Goal: Information Seeking & Learning: Learn about a topic

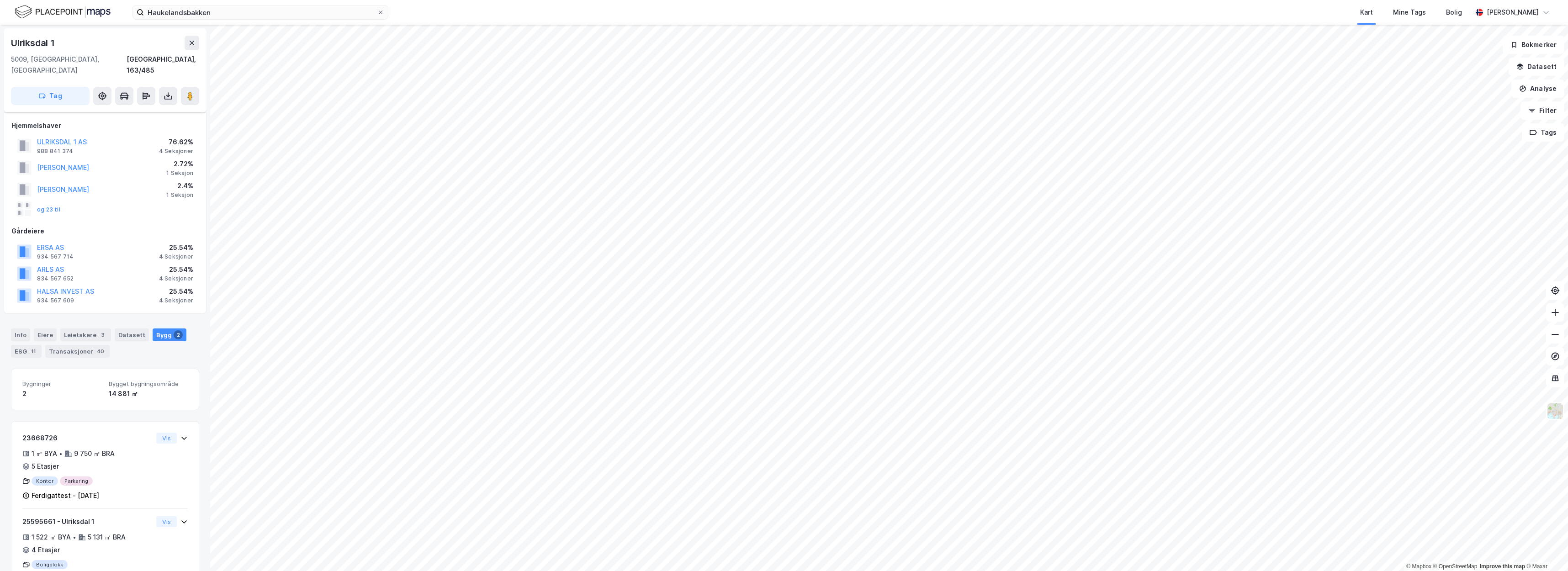
scroll to position [15, 0]
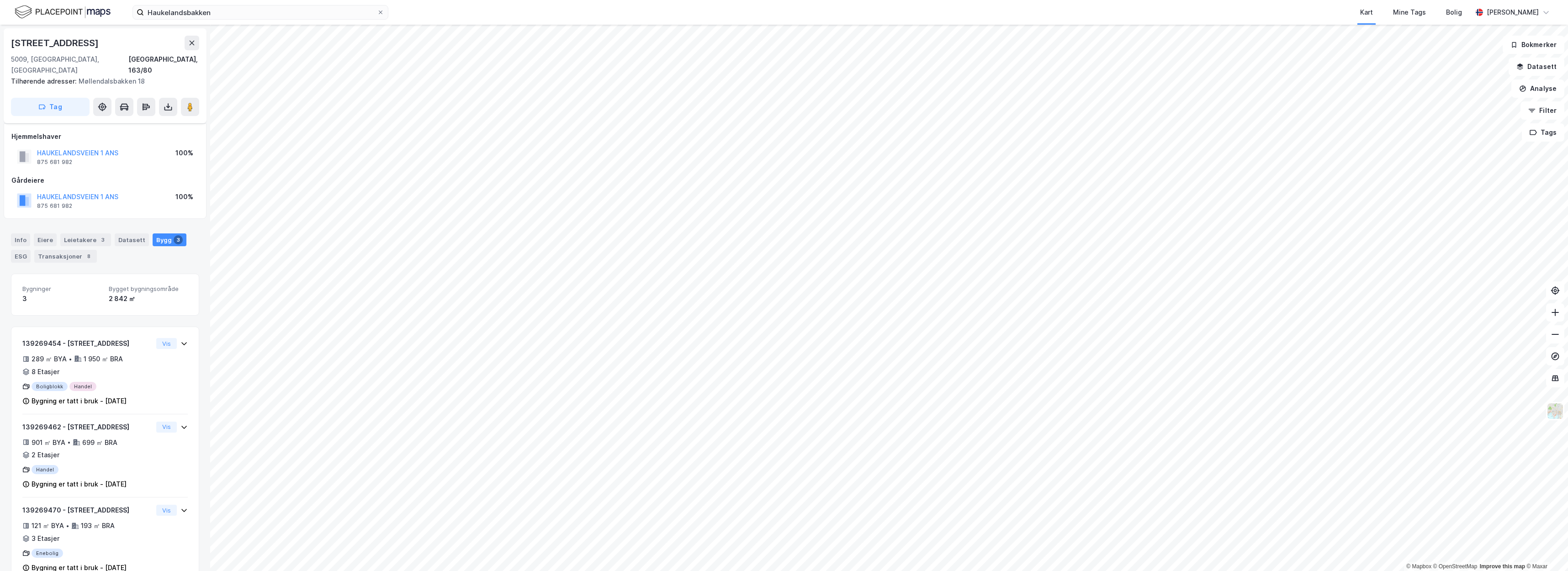
scroll to position [4, 0]
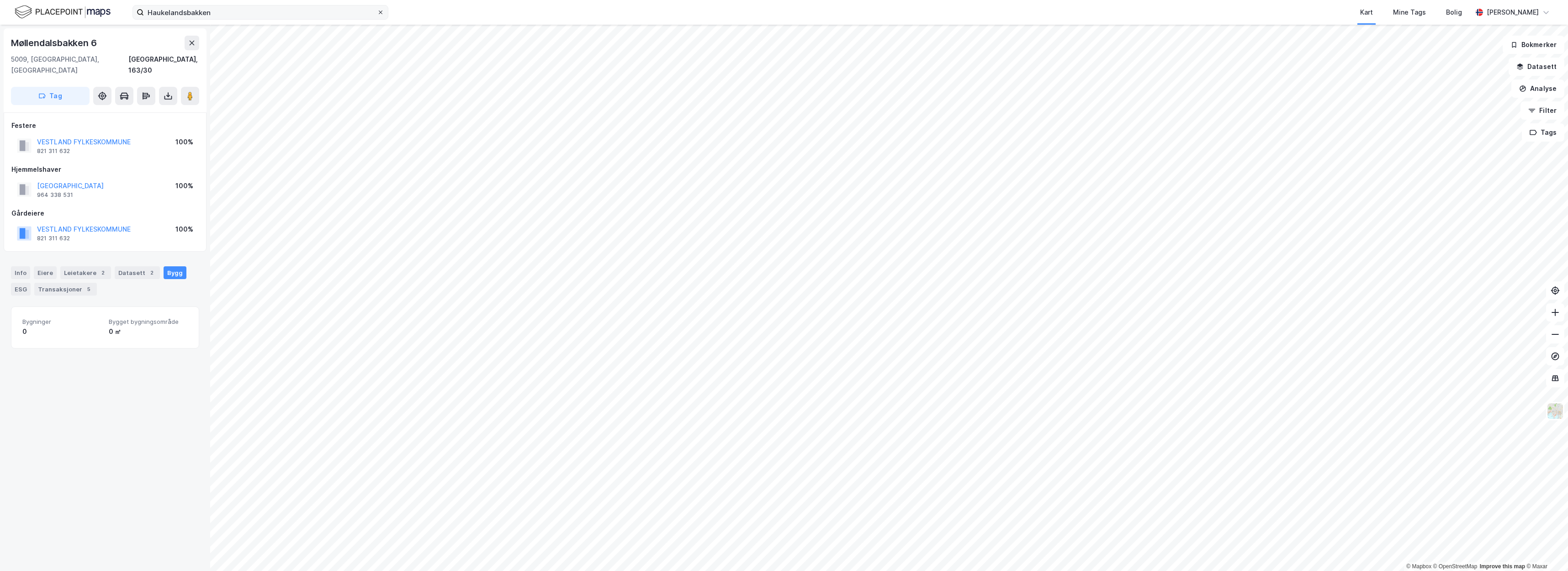
click at [384, 13] on label "Haukelandsbakken" at bounding box center [260, 13] width 256 height 15
click at [377, 13] on input "Haukelandsbakken" at bounding box center [260, 12] width 233 height 14
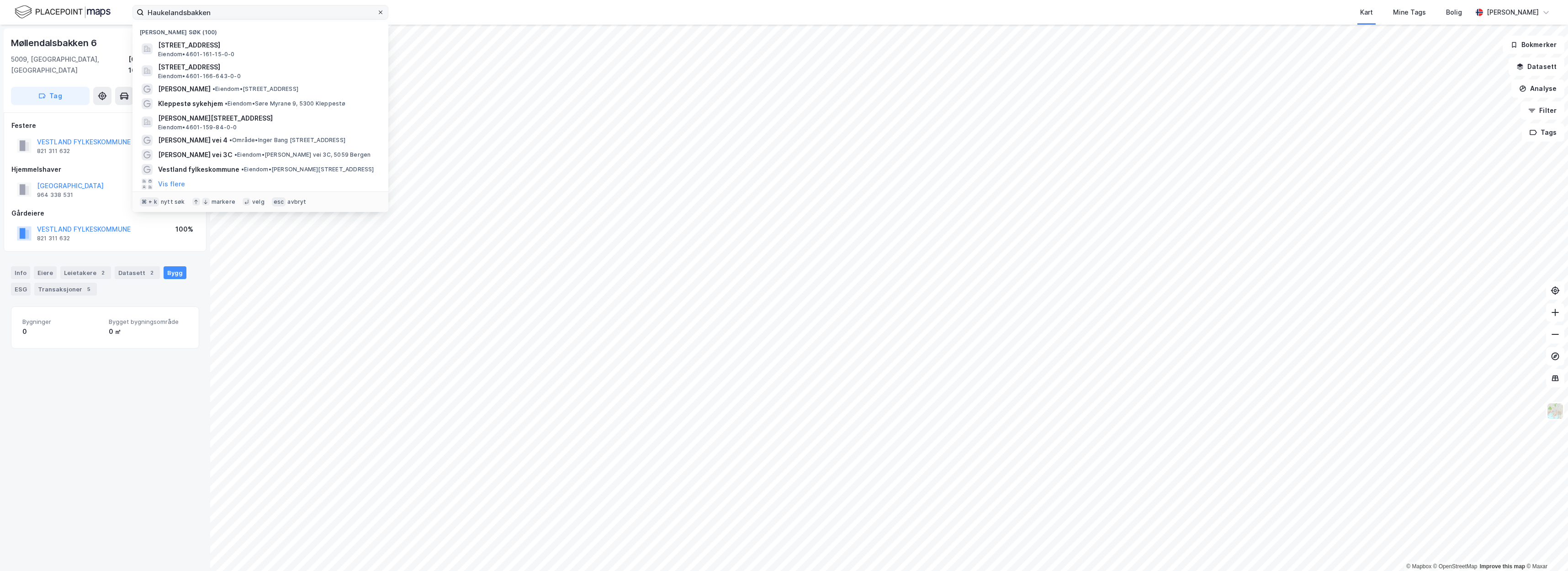
click at [380, 13] on icon at bounding box center [380, 12] width 4 height 4
click at [377, 13] on input "Haukelandsbakken" at bounding box center [260, 12] width 233 height 14
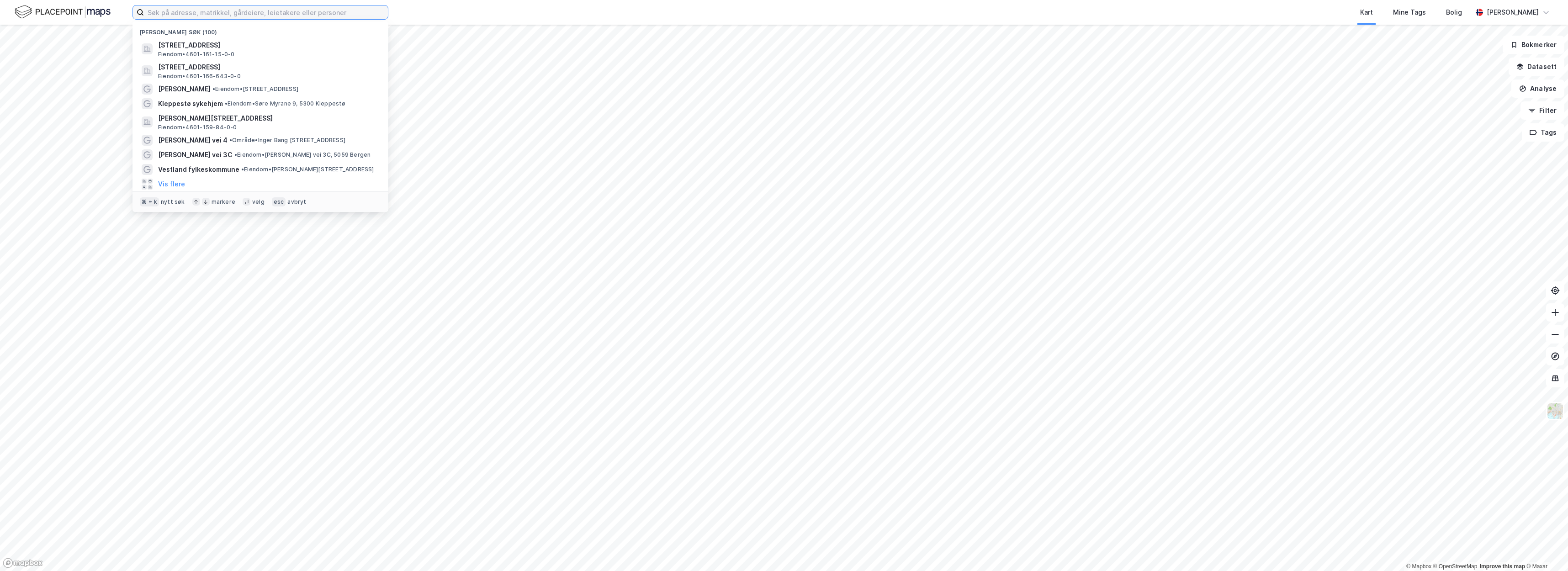
paste input "Senter for kreftbehandling"
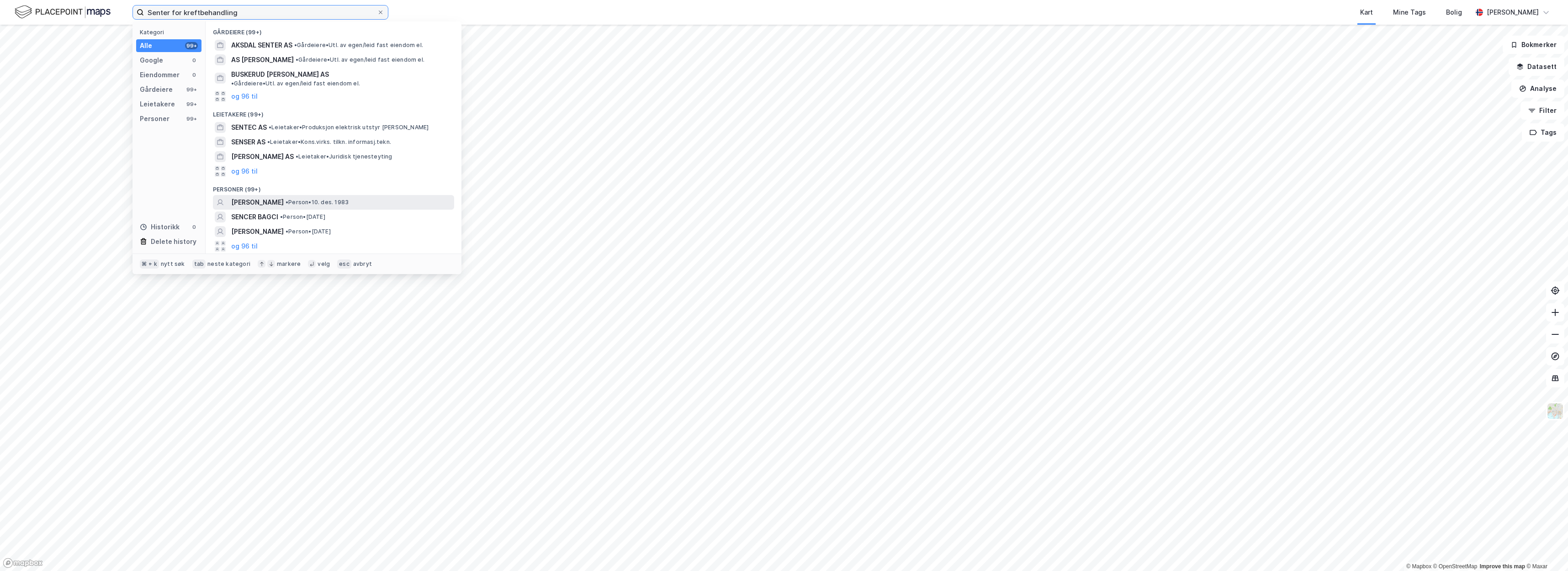
type input "Senter for kreftbehandling"
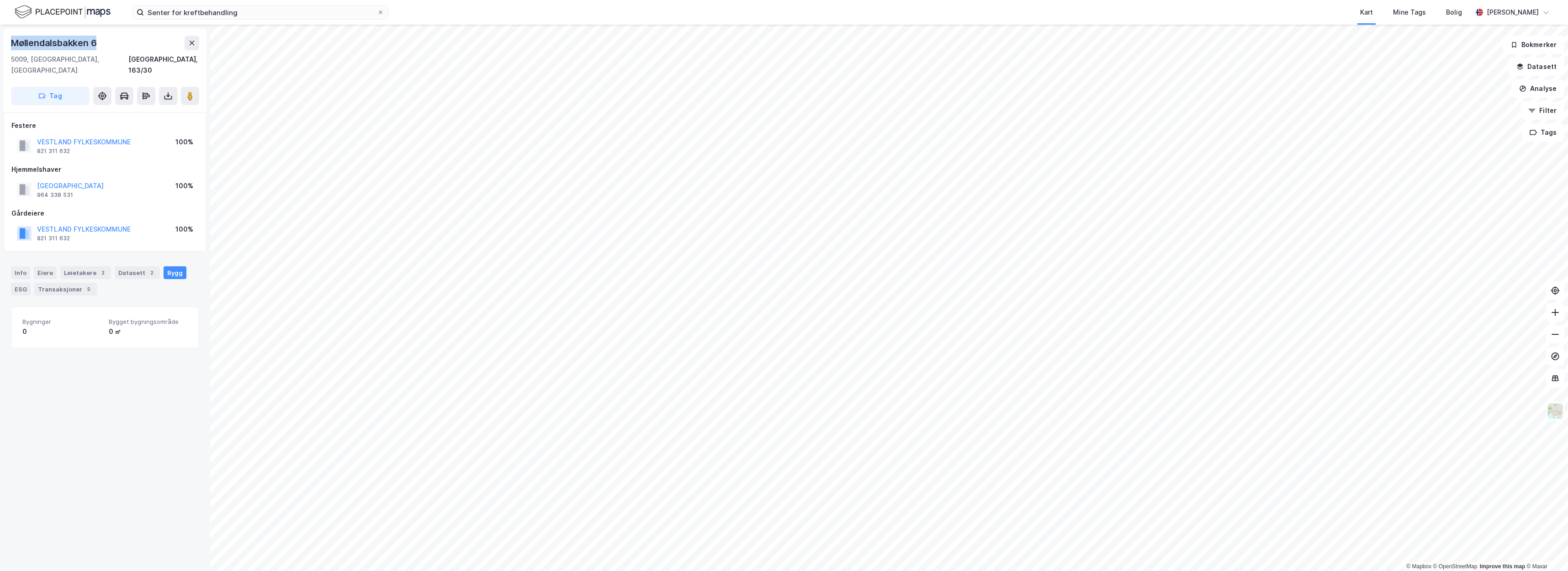
drag, startPoint x: 94, startPoint y: 43, endPoint x: 10, endPoint y: 45, distance: 84.0
click at [10, 45] on div "Møllendalsbakken 6 5009, Bergen, Vestland Bergen, 163/30 Tag" at bounding box center [105, 70] width 203 height 84
copy div "Møllendalsbakken 6"
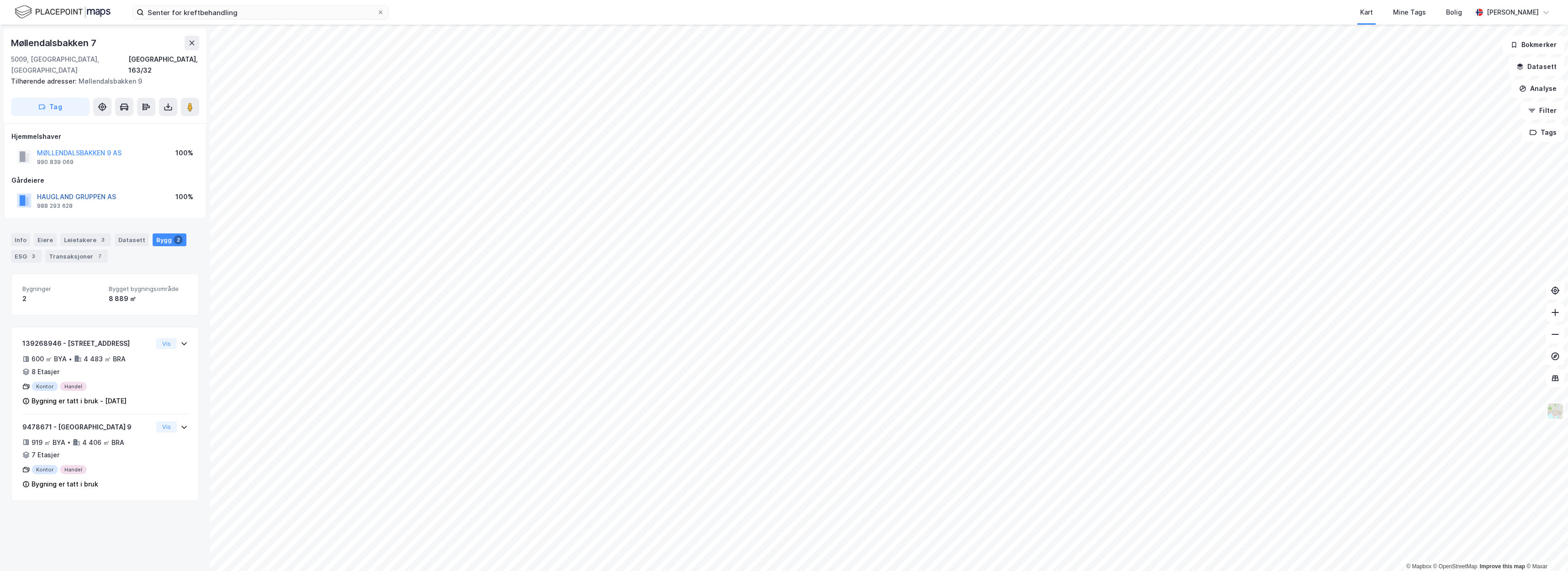
click at [0, 0] on button "HAUGLAND GRUPPEN AS" at bounding box center [0, 0] width 0 height 0
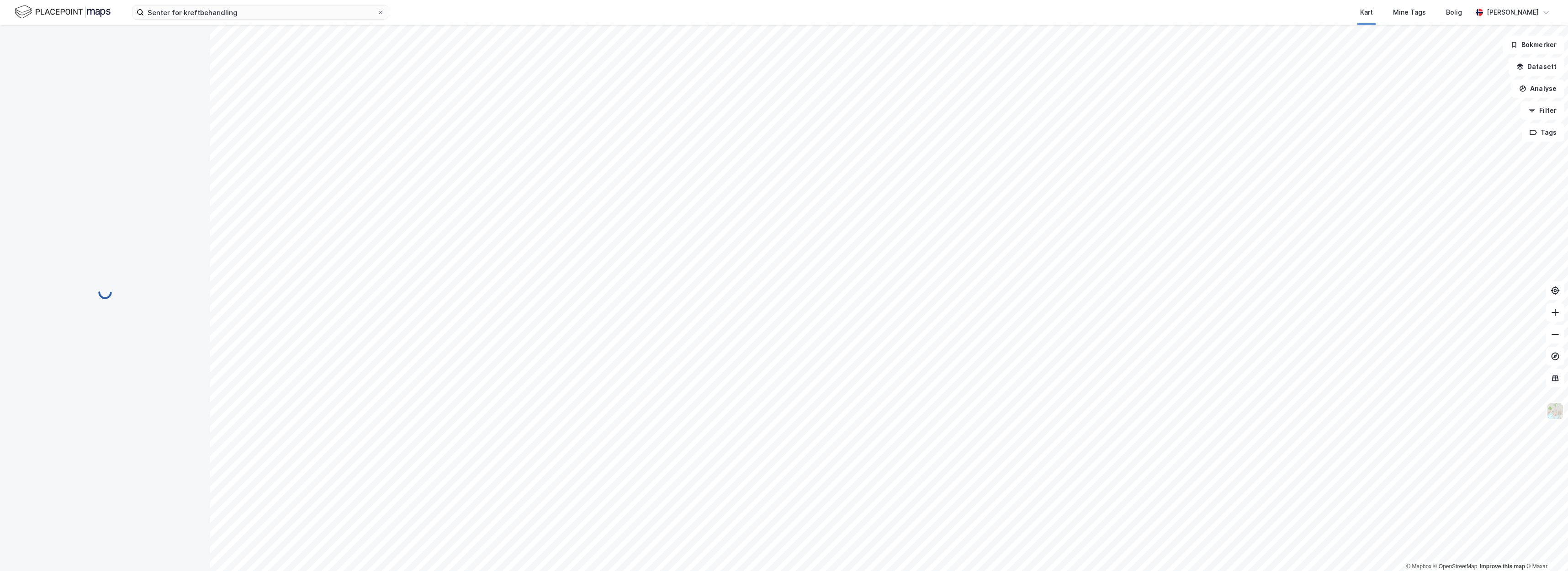
scroll to position [4, 0]
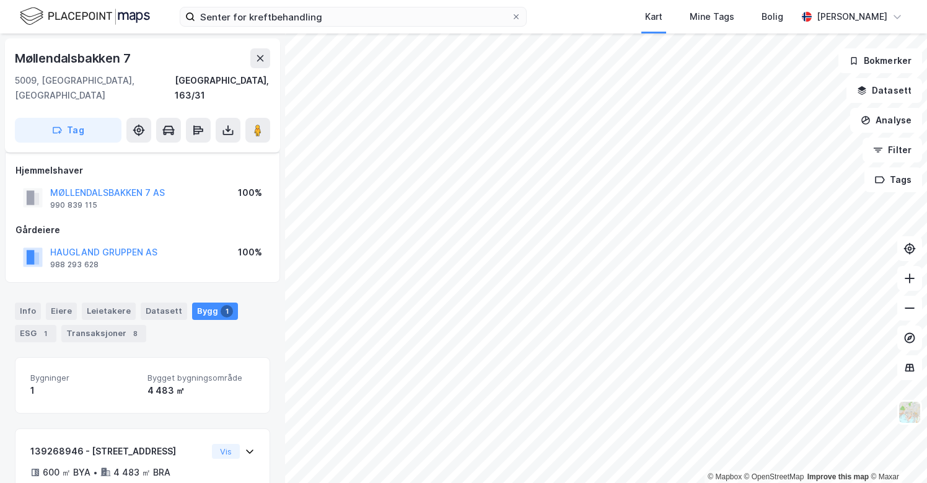
scroll to position [62, 0]
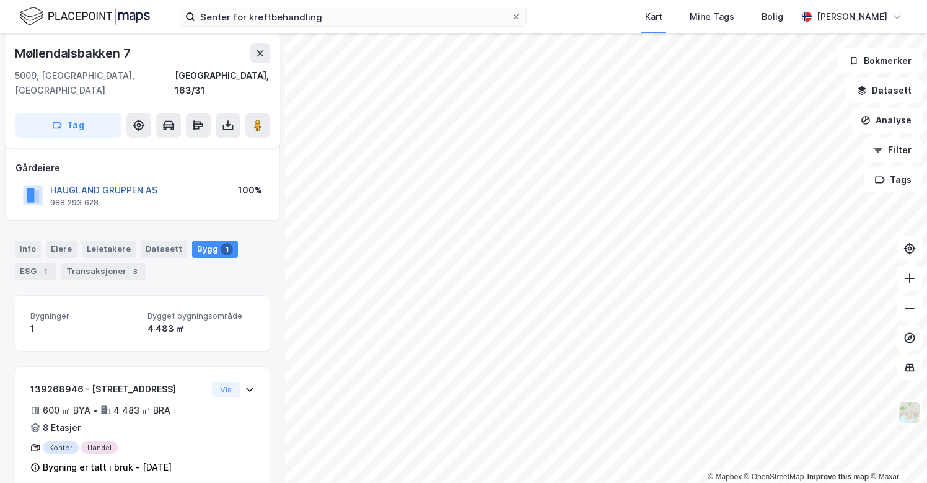
click at [0, 0] on button "HAUGLAND GRUPPEN AS" at bounding box center [0, 0] width 0 height 0
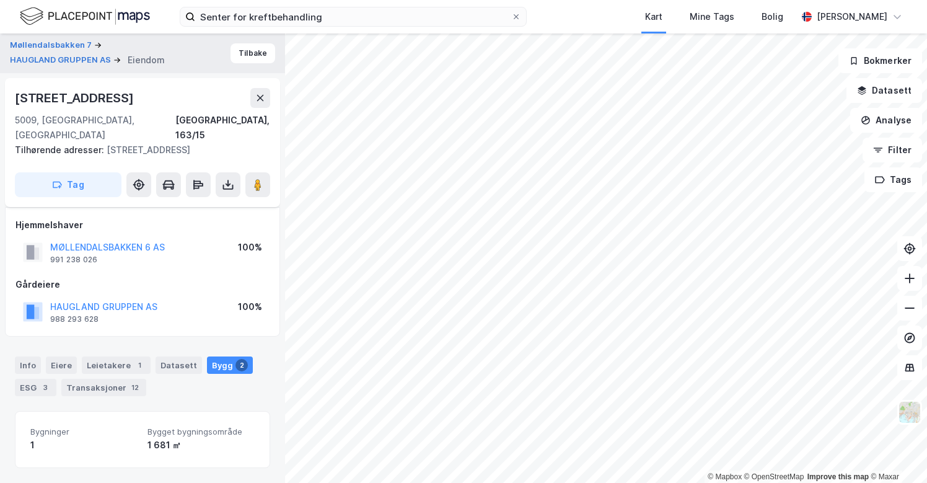
scroll to position [48, 0]
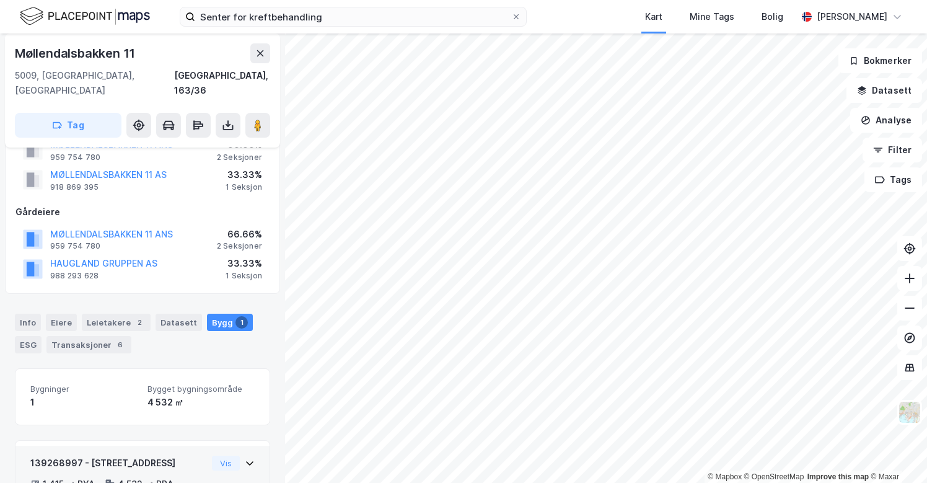
scroll to position [119, 0]
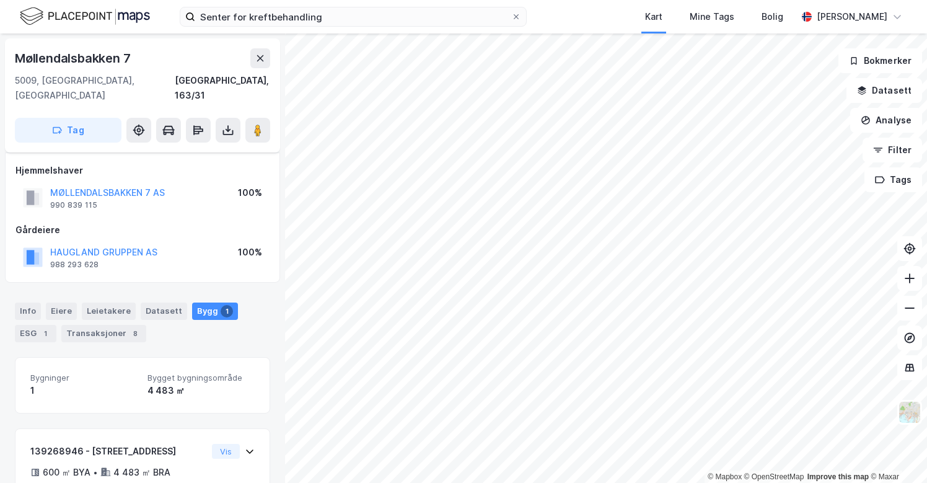
scroll to position [62, 0]
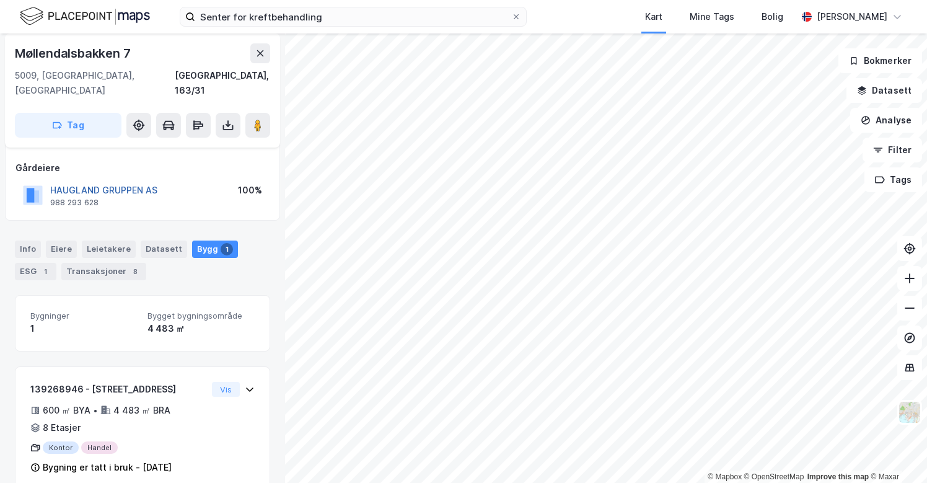
click at [0, 0] on button "HAUGLAND GRUPPEN AS" at bounding box center [0, 0] width 0 height 0
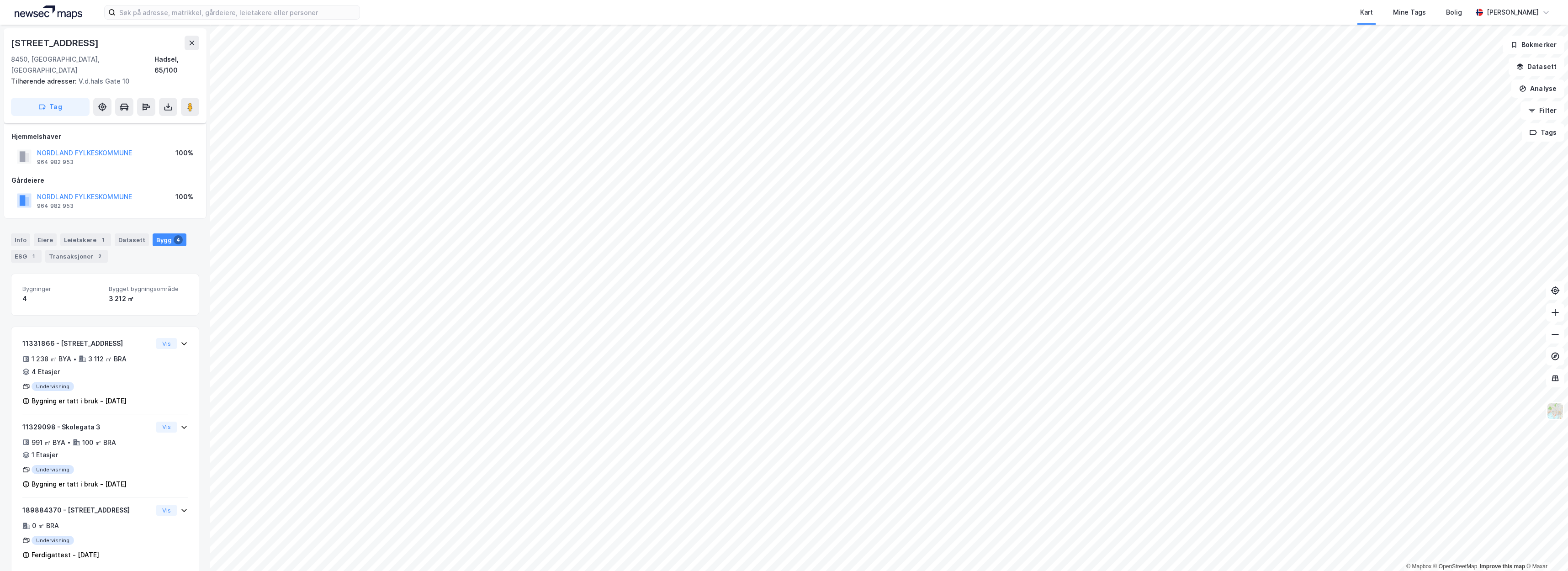
scroll to position [48, 0]
